Goal: Find specific page/section: Find specific page/section

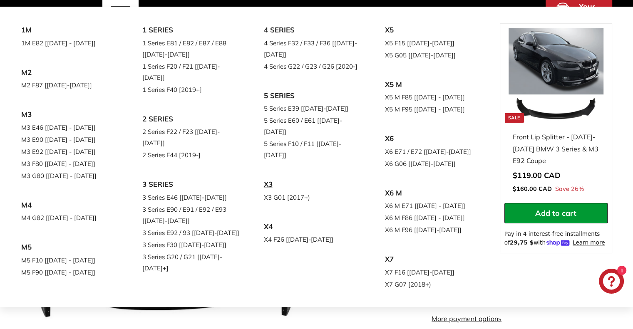
scroll to position [82, 0]
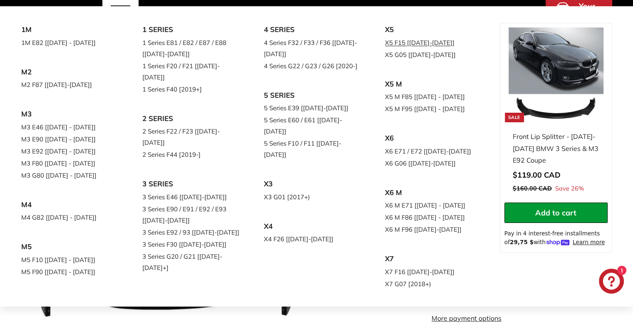
click at [385, 49] on link "X5 F15 [[DATE]-[DATE]]" at bounding box center [434, 43] width 98 height 12
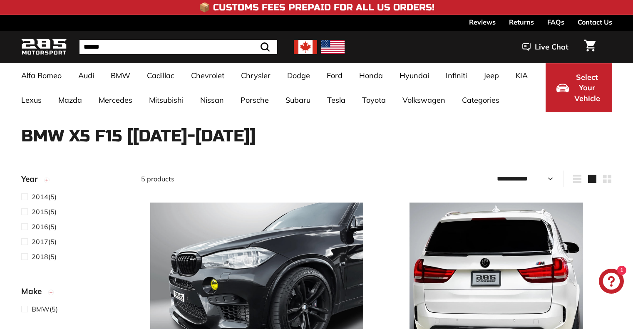
select select "**********"
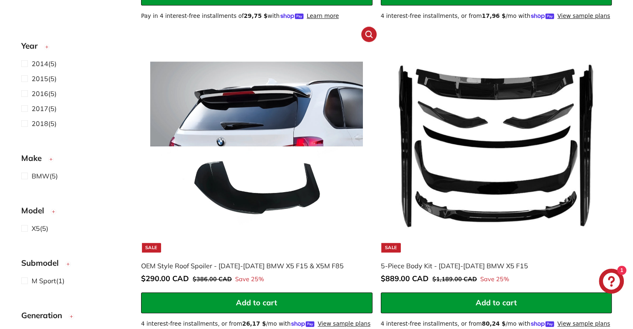
scroll to position [588, 0]
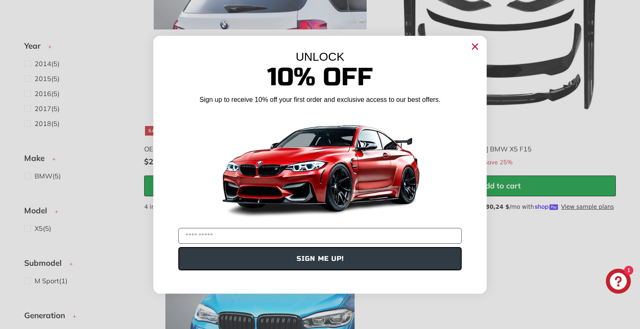
click at [475, 47] on icon "Close dialog" at bounding box center [474, 46] width 5 height 5
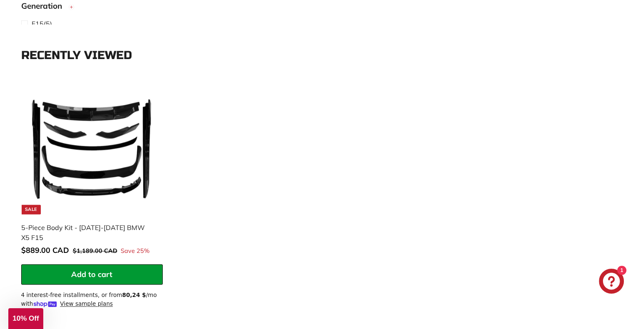
scroll to position [1121, 0]
